Goal: Task Accomplishment & Management: Manage account settings

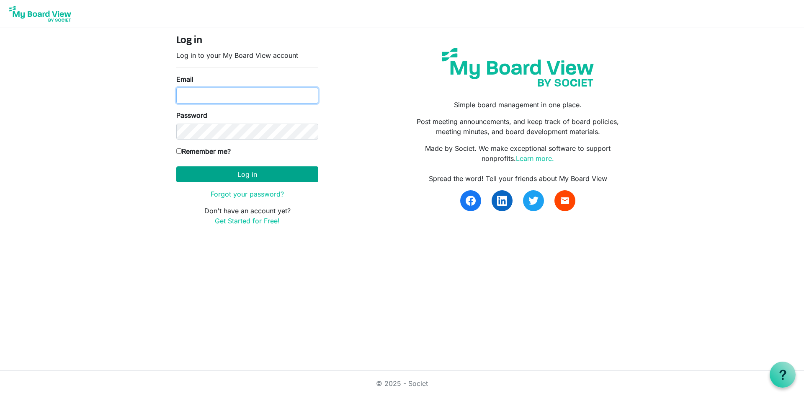
type input "leyoung@uvic.ca"
click at [263, 178] on button "Log in" at bounding box center [247, 174] width 142 height 16
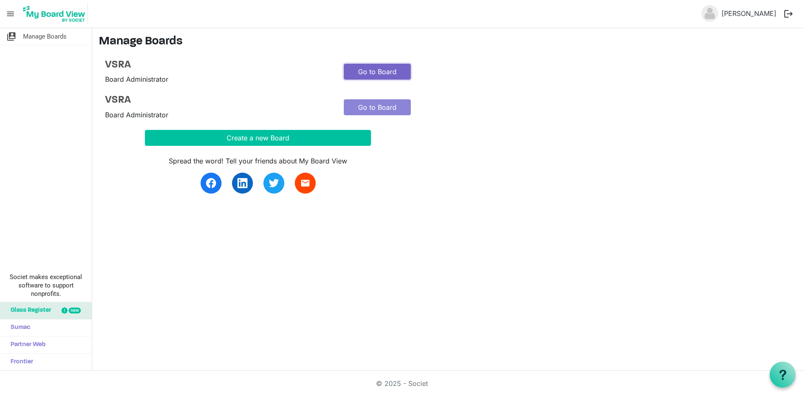
click at [375, 73] on link "Go to Board" at bounding box center [377, 72] width 67 height 16
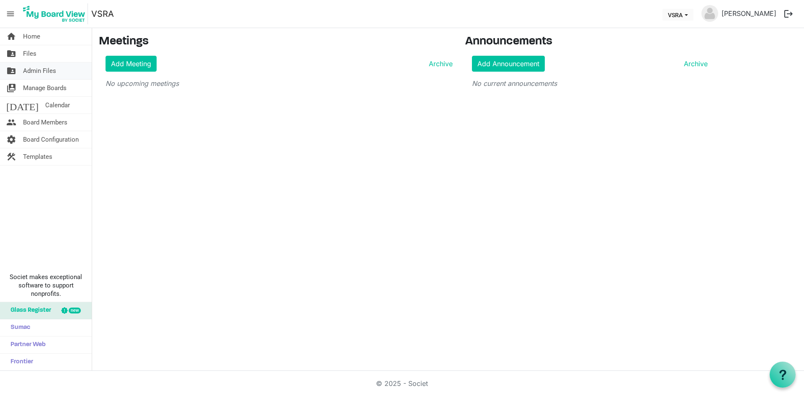
click at [51, 73] on span "Admin Files" at bounding box center [39, 70] width 33 height 17
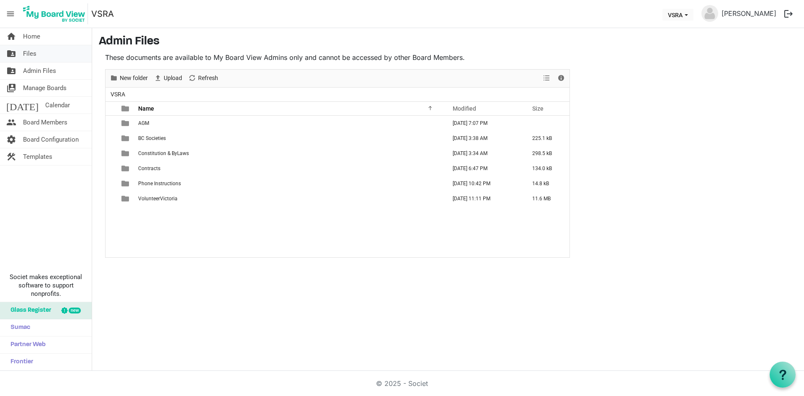
click at [27, 52] on span "Files" at bounding box center [29, 53] width 13 height 17
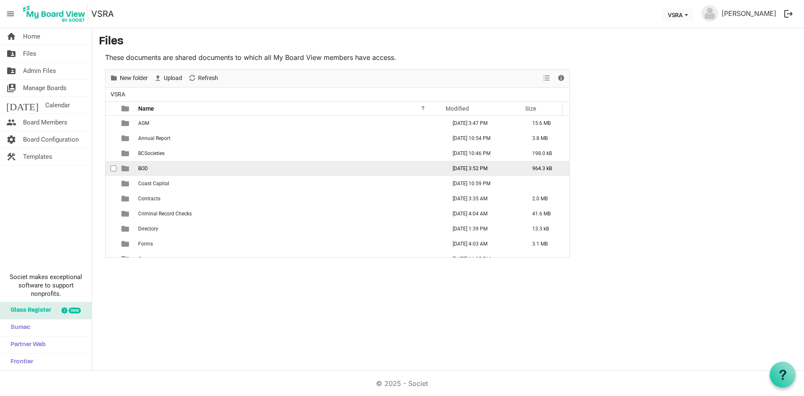
scroll to position [42, 0]
click at [183, 172] on span "Criminal Record Checks" at bounding box center [165, 172] width 54 height 6
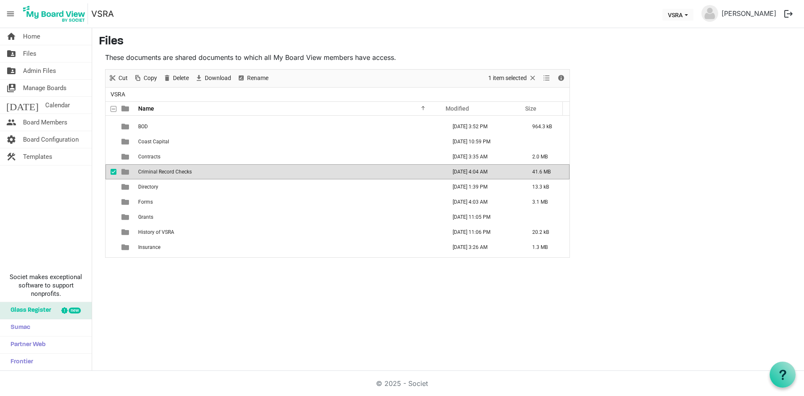
click at [183, 171] on span "Criminal Record Checks" at bounding box center [165, 172] width 54 height 6
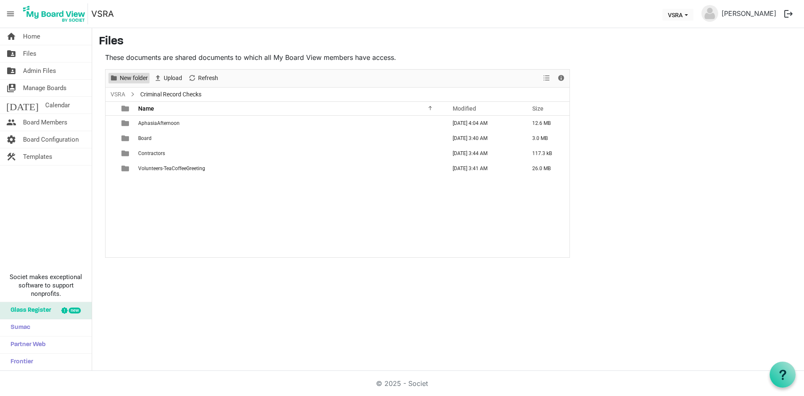
click at [137, 81] on span "New folder" at bounding box center [134, 78] width 30 height 10
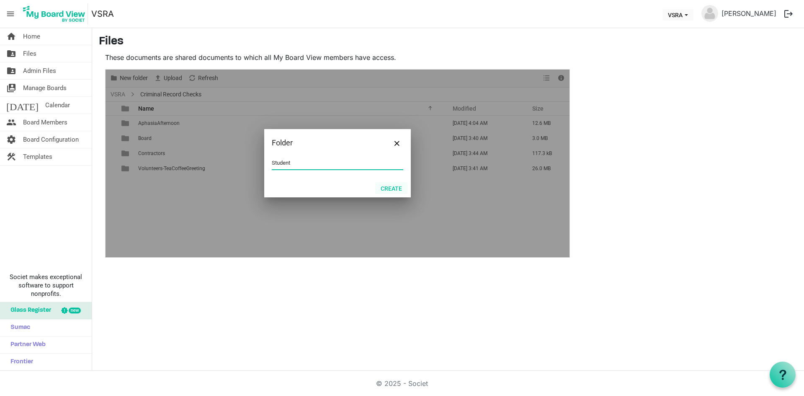
type input "Student"
click at [395, 189] on button "Create" at bounding box center [391, 188] width 32 height 12
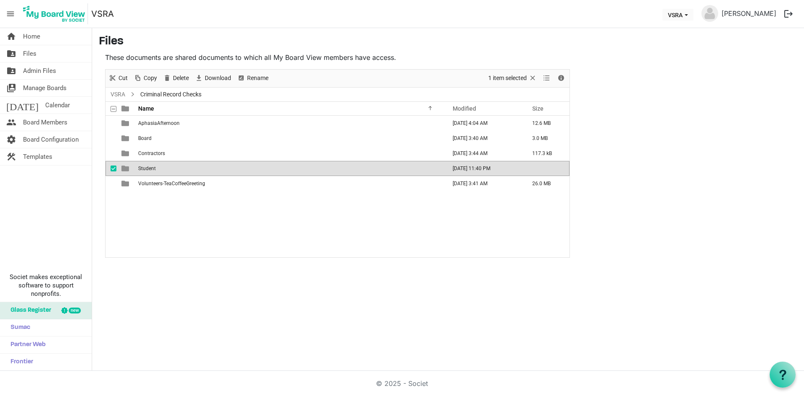
click at [220, 172] on td "Student" at bounding box center [290, 168] width 308 height 15
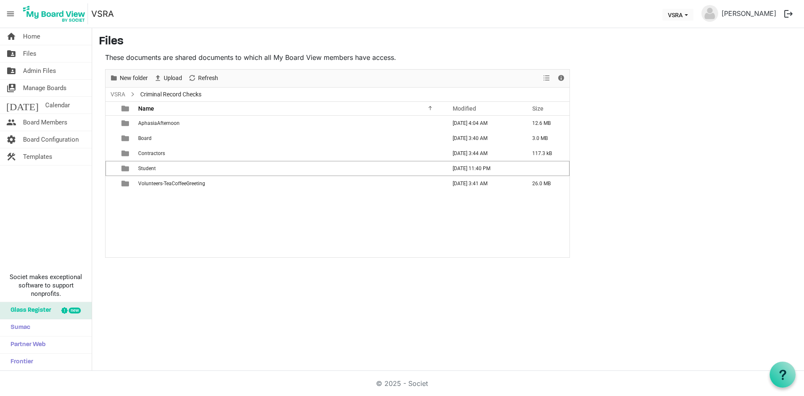
click at [220, 171] on td "Student" at bounding box center [290, 168] width 308 height 15
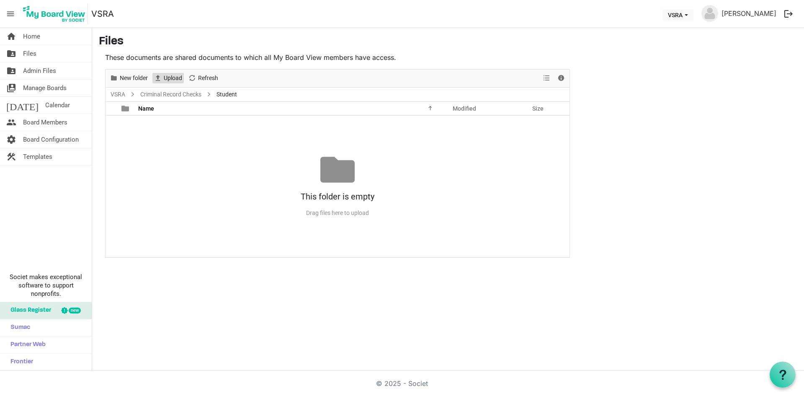
click at [171, 78] on span "Upload" at bounding box center [173, 78] width 20 height 10
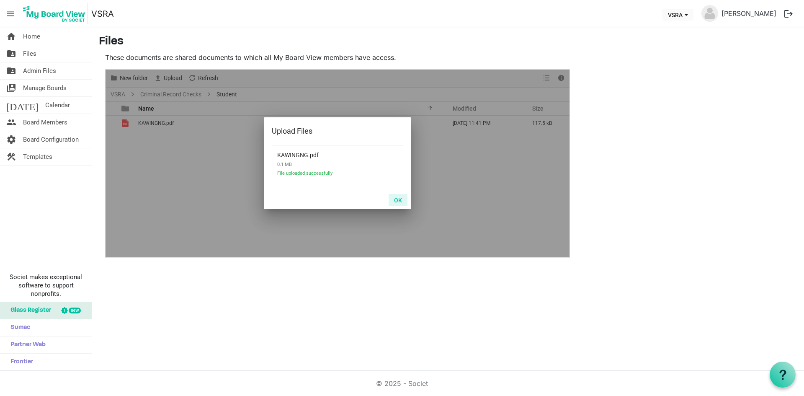
click at [397, 202] on button "OK" at bounding box center [398, 200] width 19 height 12
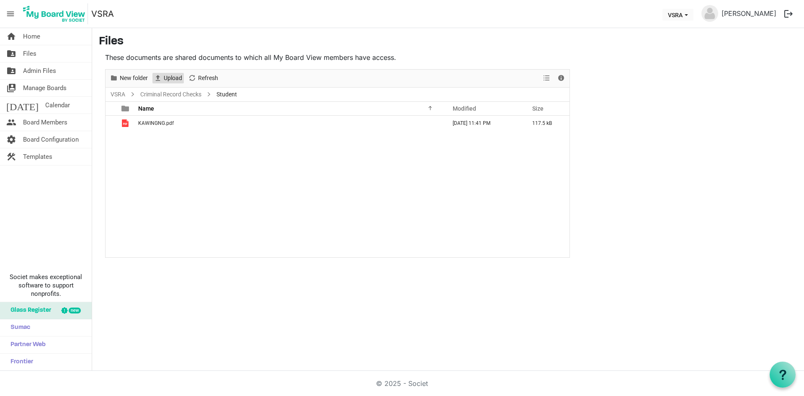
click at [175, 81] on span "Upload" at bounding box center [173, 78] width 20 height 10
